Goal: Task Accomplishment & Management: Complete application form

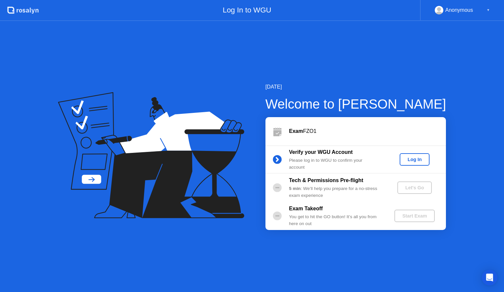
click at [419, 160] on div "Log In" at bounding box center [414, 159] width 25 height 5
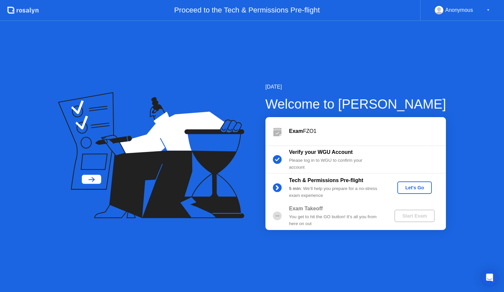
click at [411, 185] on div "Let's Go" at bounding box center [414, 187] width 29 height 5
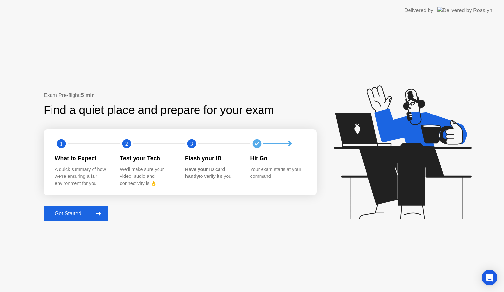
click at [72, 214] on div "Get Started" at bounding box center [68, 214] width 45 height 6
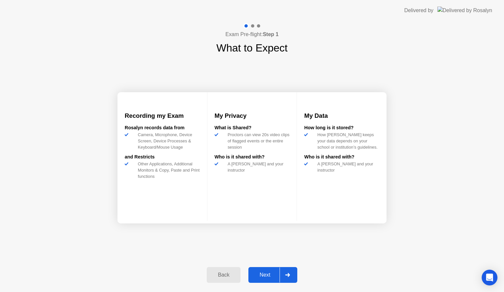
click at [268, 275] on div "Next" at bounding box center [264, 275] width 29 height 6
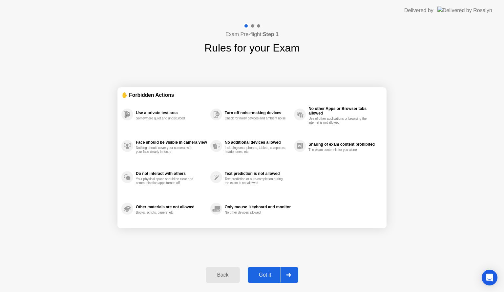
click at [268, 275] on div "Got it" at bounding box center [265, 275] width 31 height 6
select select "**********"
select select "*******"
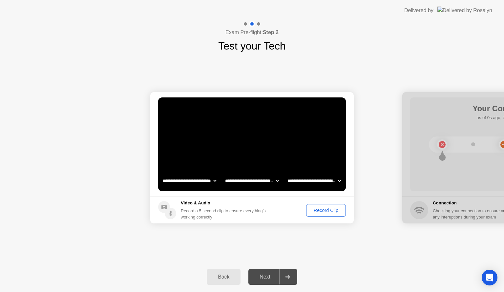
click at [323, 210] on div "Record Clip" at bounding box center [325, 210] width 35 height 5
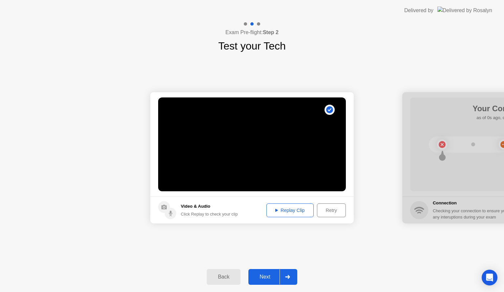
click at [270, 279] on div "Next" at bounding box center [264, 277] width 29 height 6
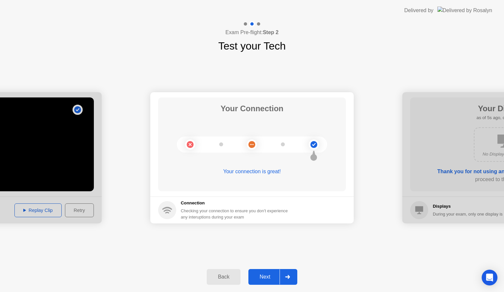
click at [262, 278] on div "Next" at bounding box center [264, 277] width 29 height 6
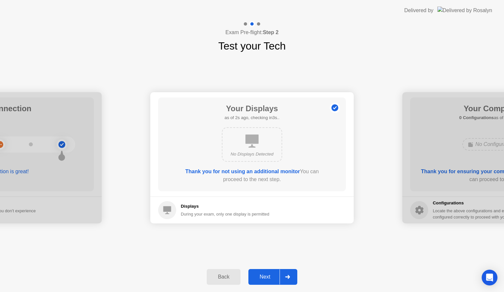
click at [265, 276] on div "Next" at bounding box center [264, 277] width 29 height 6
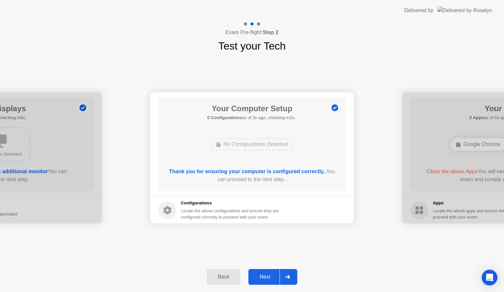
click at [265, 276] on div "Next" at bounding box center [264, 277] width 29 height 6
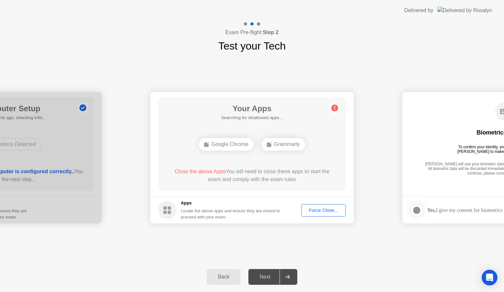
click at [321, 210] on div "Force Close..." at bounding box center [324, 210] width 40 height 5
click at [329, 210] on div "Force Close..." at bounding box center [324, 210] width 40 height 5
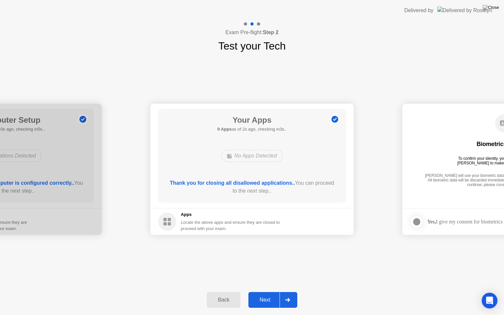
click at [266, 292] on div "Next" at bounding box center [264, 300] width 29 height 6
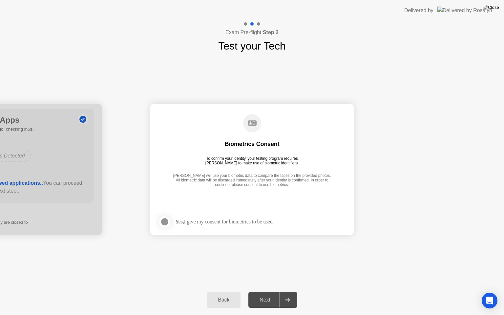
click at [164, 224] on div at bounding box center [165, 222] width 8 height 8
click at [268, 292] on div "Next" at bounding box center [264, 300] width 29 height 6
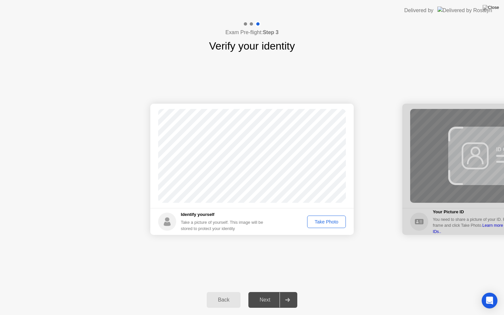
click at [332, 222] on div "Take Photo" at bounding box center [326, 221] width 34 height 5
click at [265, 292] on div "Next" at bounding box center [264, 300] width 29 height 6
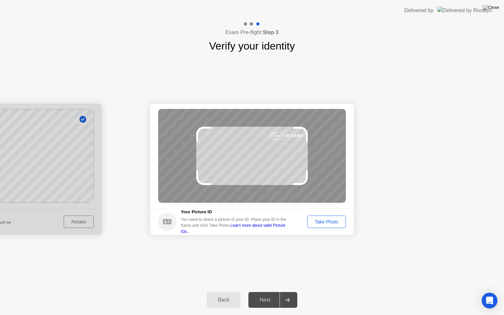
click at [330, 221] on div "Take Photo" at bounding box center [326, 221] width 34 height 5
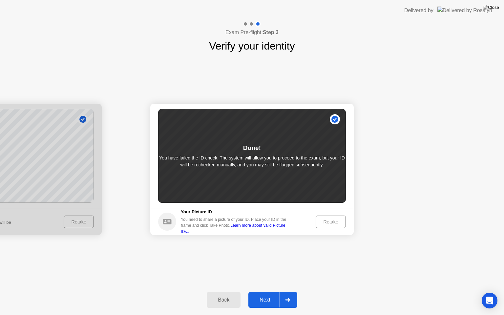
click at [263, 292] on div "Next" at bounding box center [264, 300] width 29 height 6
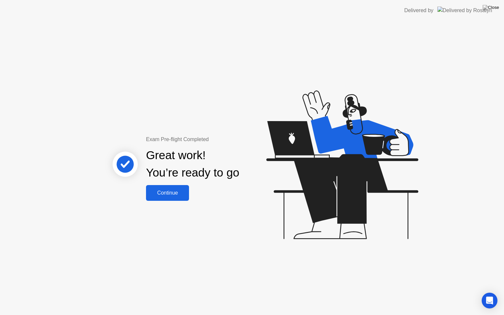
click at [168, 193] on div "Continue" at bounding box center [167, 193] width 39 height 6
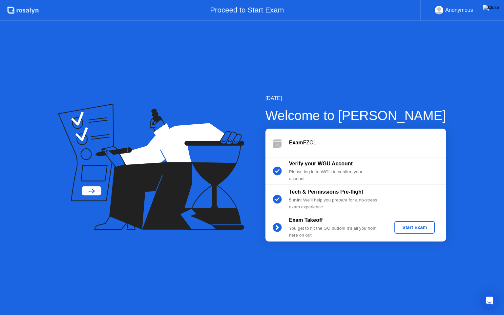
click at [414, 227] on div "Start Exam" at bounding box center [414, 227] width 35 height 5
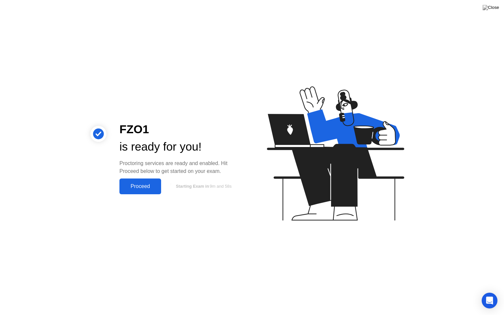
click at [143, 184] on div "Proceed" at bounding box center [140, 186] width 38 height 6
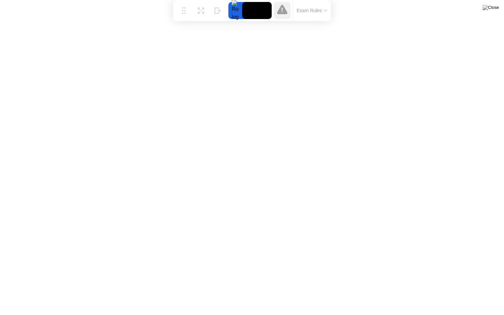
click at [317, 9] on button "Exam Rules" at bounding box center [312, 11] width 35 height 6
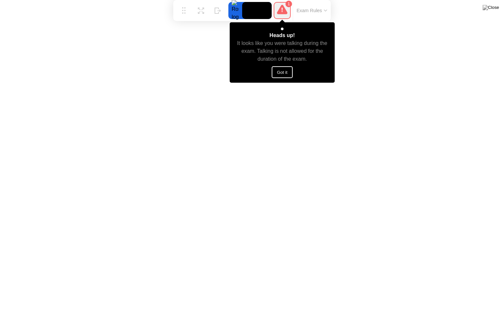
click at [286, 75] on button "Got it" at bounding box center [282, 72] width 21 height 12
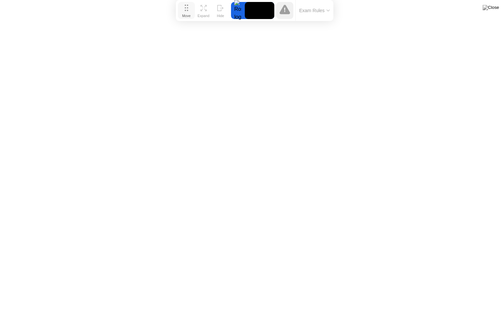
click at [186, 8] on icon at bounding box center [187, 8] width 4 height 7
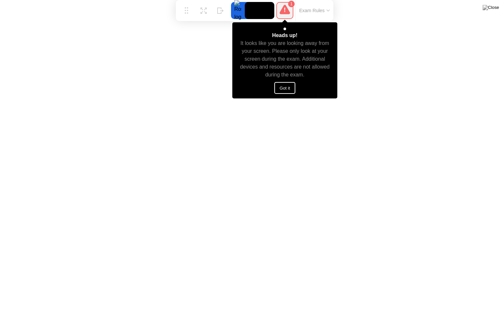
click at [284, 87] on button "Got it" at bounding box center [284, 88] width 21 height 12
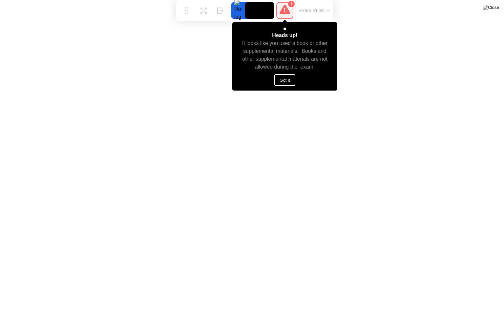
click at [283, 82] on button "Got it" at bounding box center [284, 80] width 21 height 12
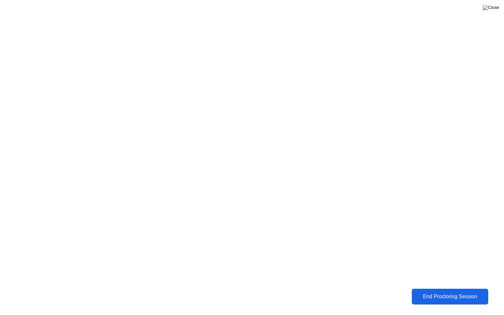
click at [450, 292] on div "End Proctoring Session" at bounding box center [450, 297] width 73 height 6
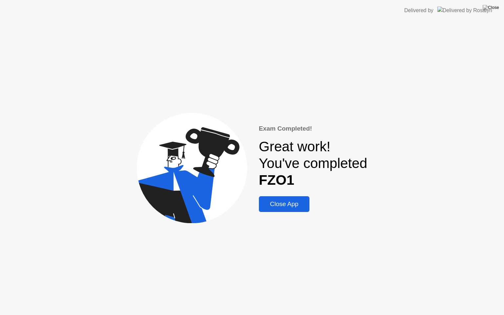
click at [282, 202] on div "Close App" at bounding box center [284, 203] width 47 height 7
